Goal: Information Seeking & Learning: Learn about a topic

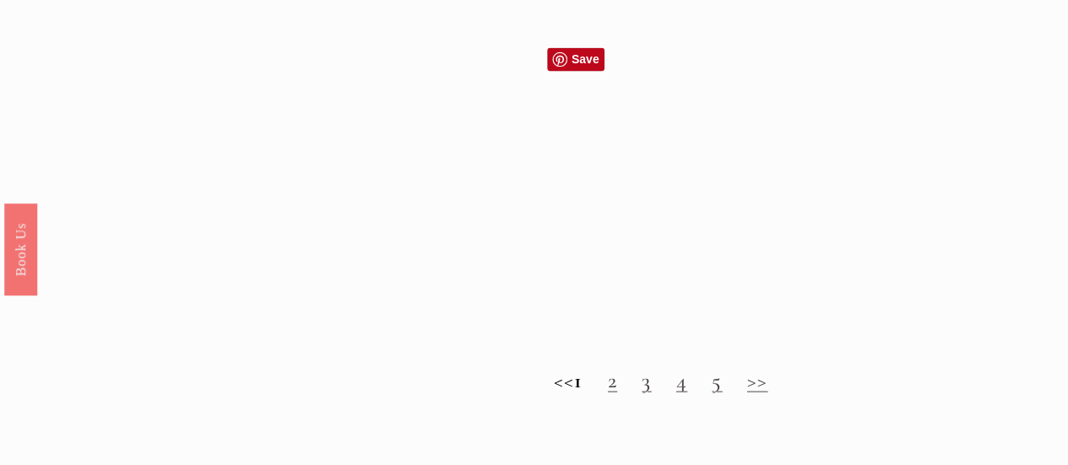
scroll to position [1504, 0]
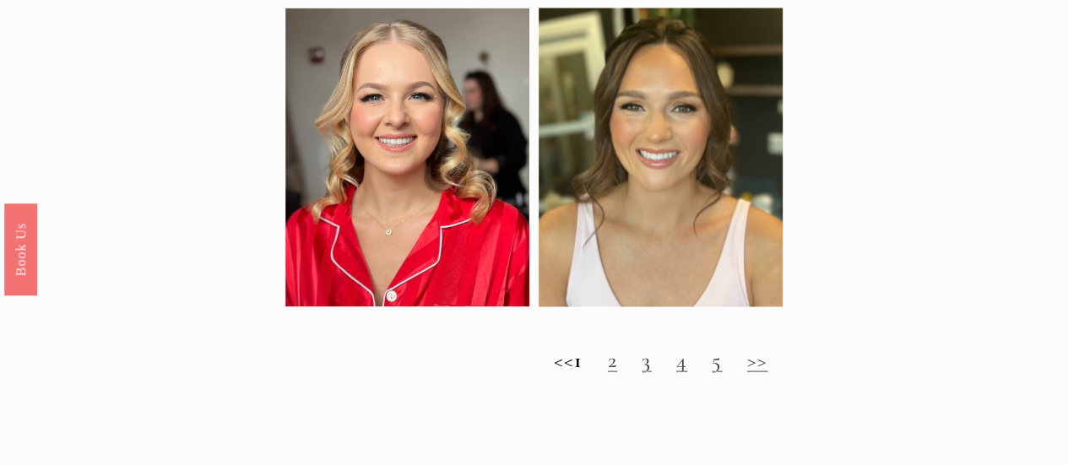
click at [768, 372] on link ">>" at bounding box center [757, 359] width 21 height 26
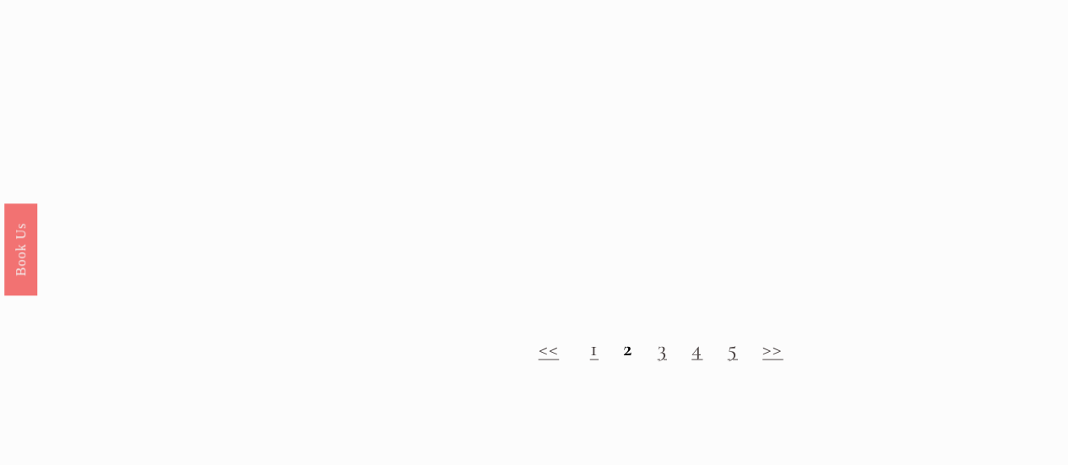
scroll to position [1409, 0]
